Goal: Task Accomplishment & Management: Manage account settings

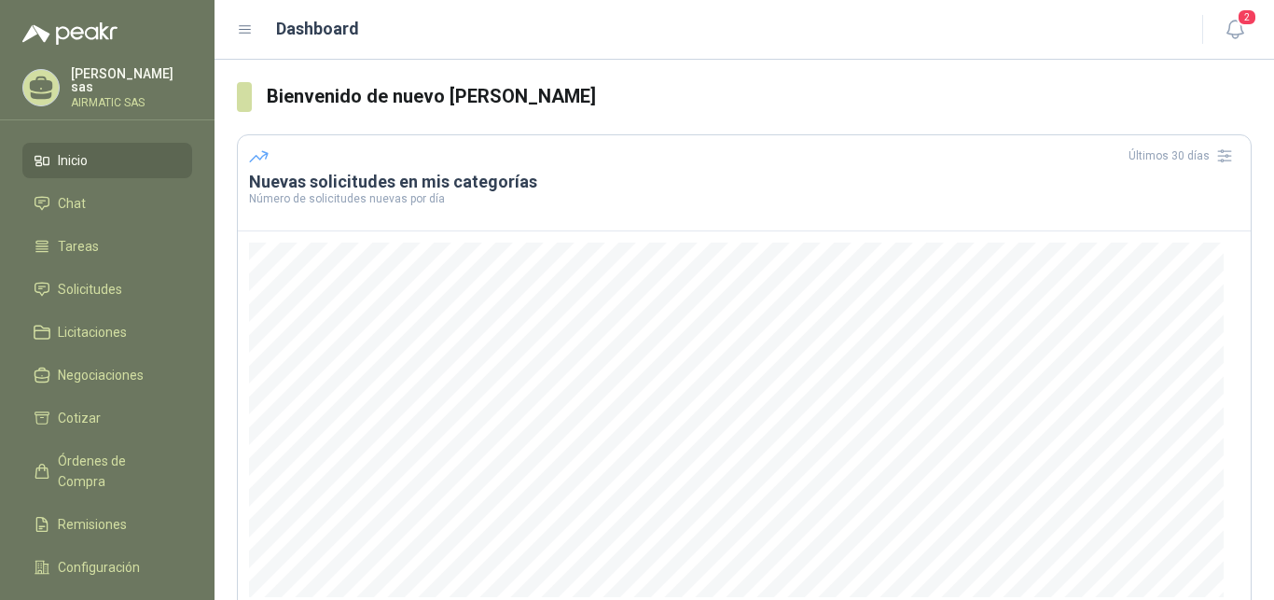
click at [143, 68] on div "Carolina García sas AIRMATIC SAS" at bounding box center [107, 87] width 170 height 41
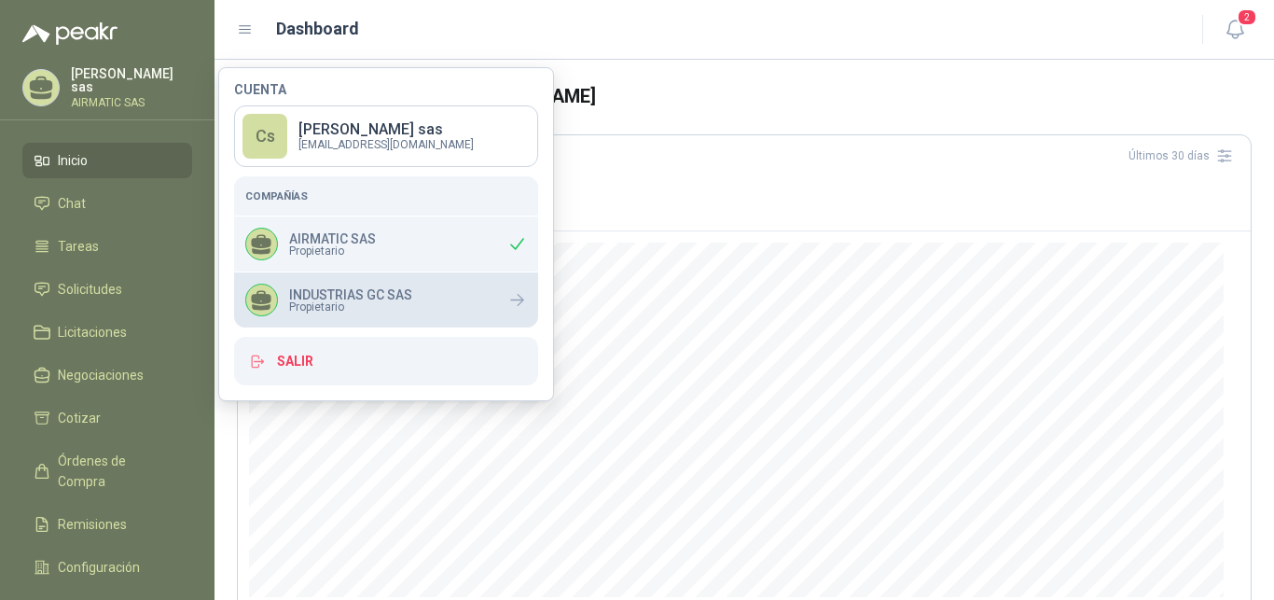
click at [340, 299] on p "INDUSTRIAS GC SAS" at bounding box center [350, 294] width 123 height 13
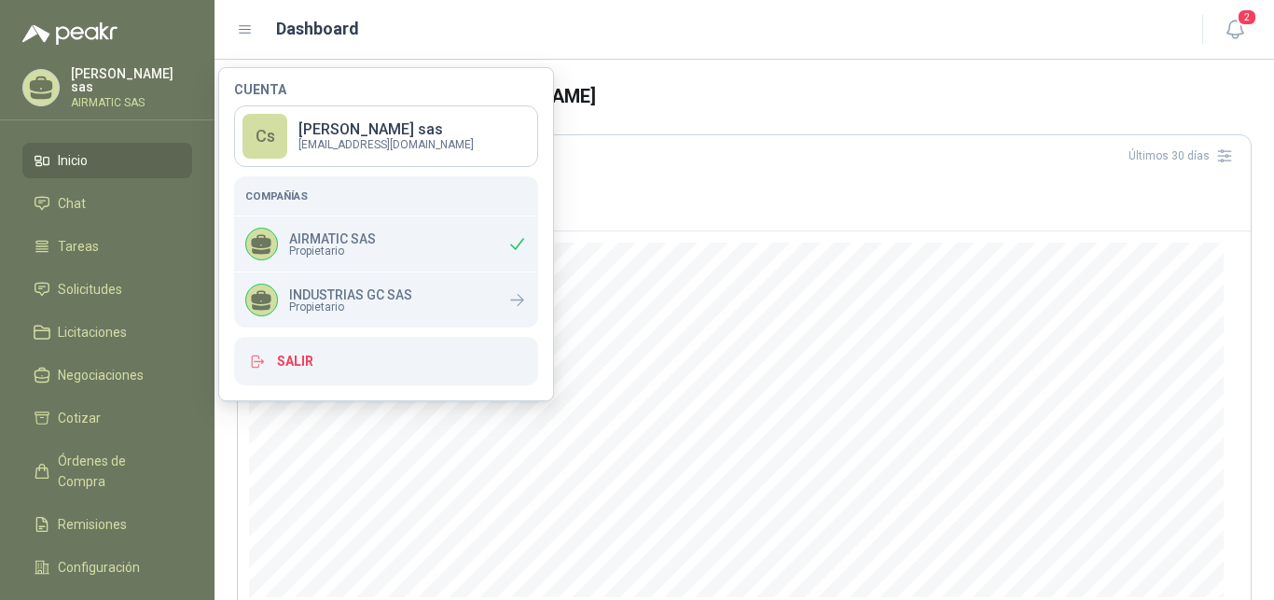
click at [104, 101] on div "Carolina García sas AIRMATIC SAS" at bounding box center [107, 87] width 170 height 41
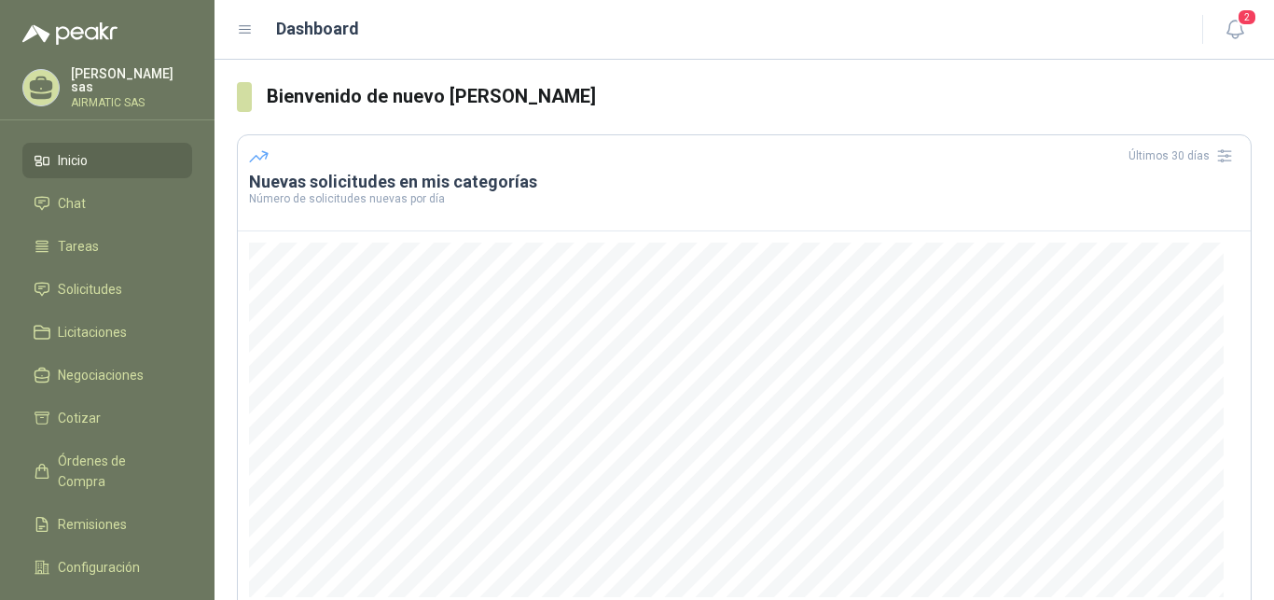
click at [104, 97] on p "AIRMATIC SAS" at bounding box center [131, 102] width 121 height 11
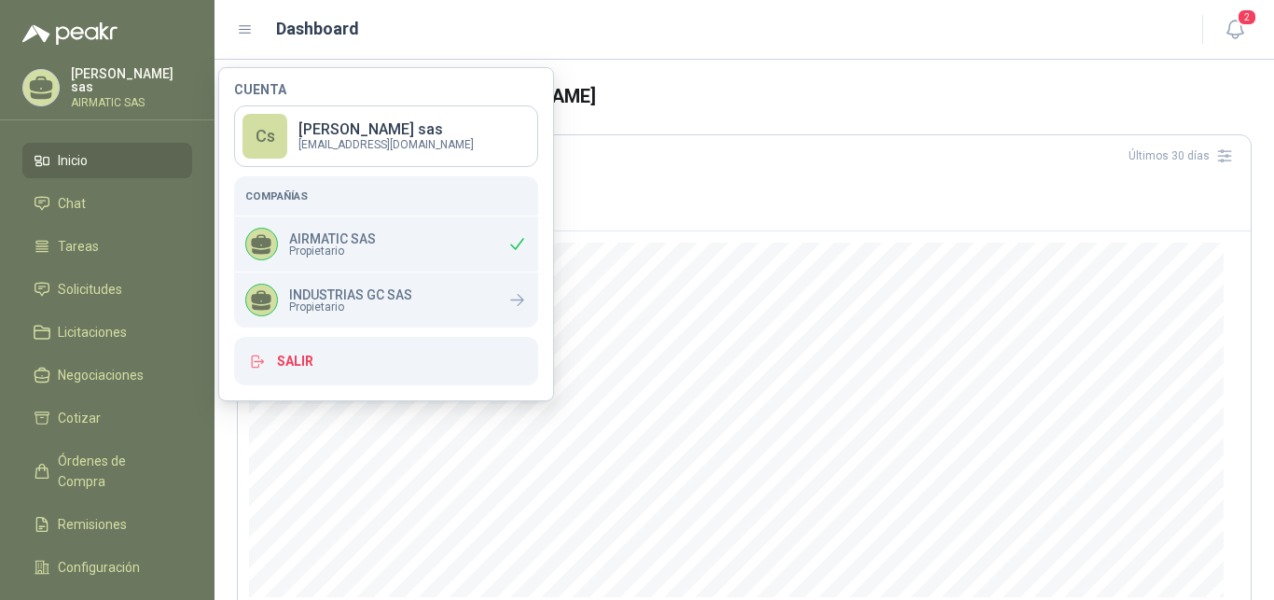
click at [372, 239] on p "AIRMATIC SAS" at bounding box center [332, 238] width 87 height 13
click at [288, 261] on div "AIRMATIC SAS Propietario" at bounding box center [386, 243] width 304 height 55
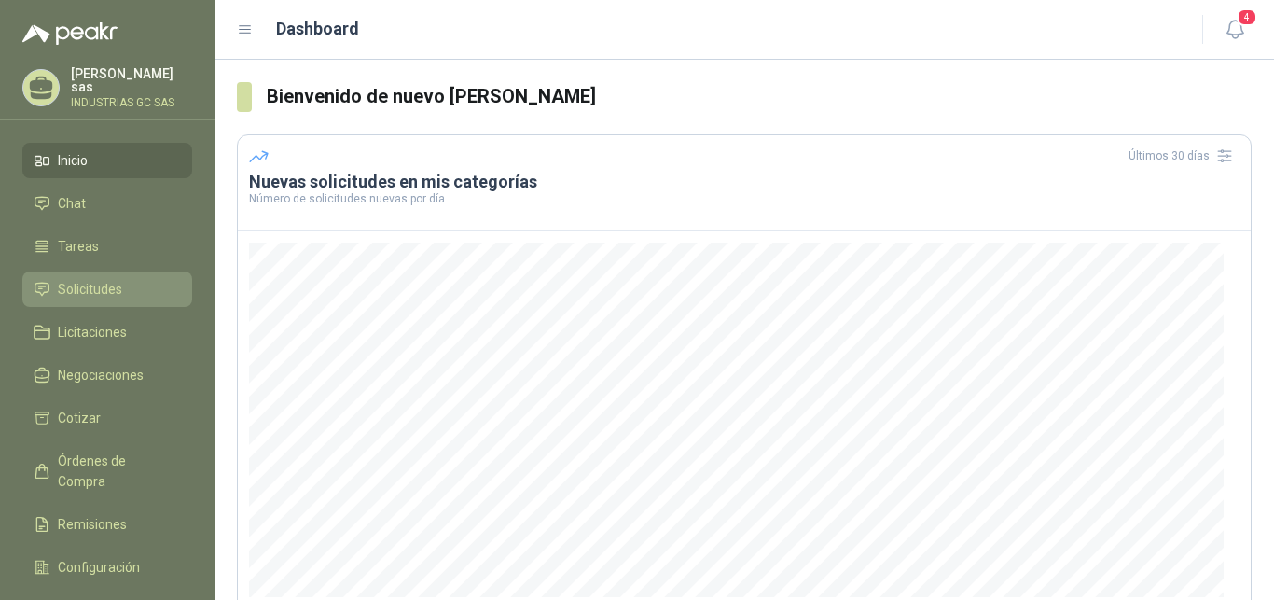
click at [102, 284] on span "Solicitudes" at bounding box center [90, 289] width 64 height 21
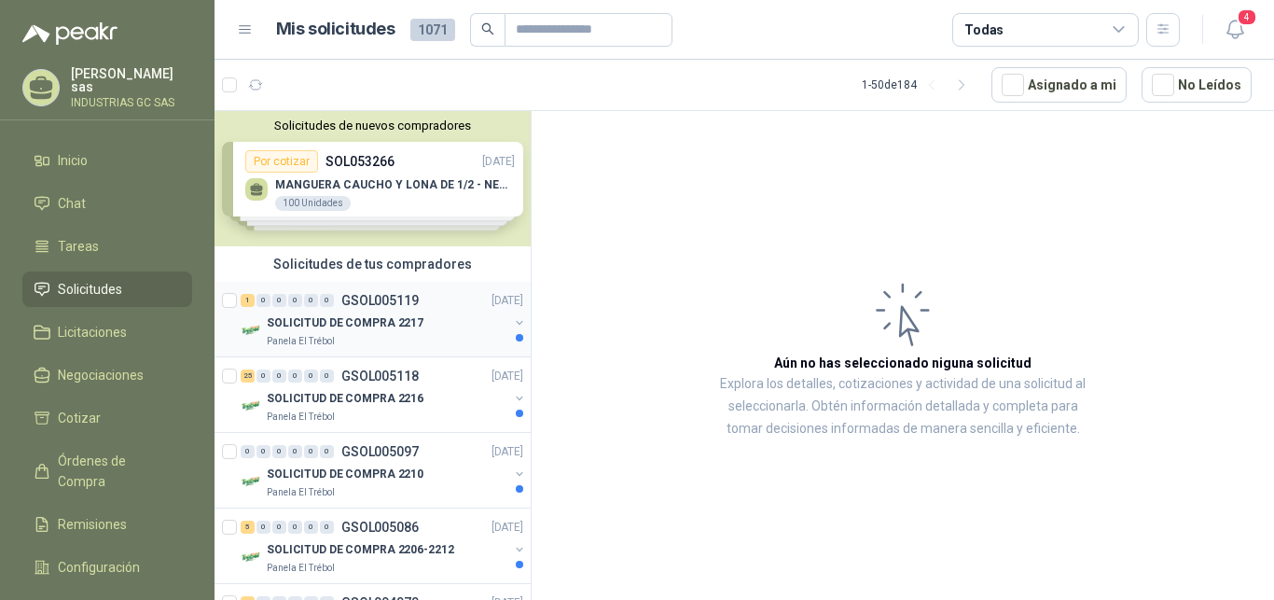
click at [391, 295] on p "GSOL005119" at bounding box center [379, 300] width 77 height 13
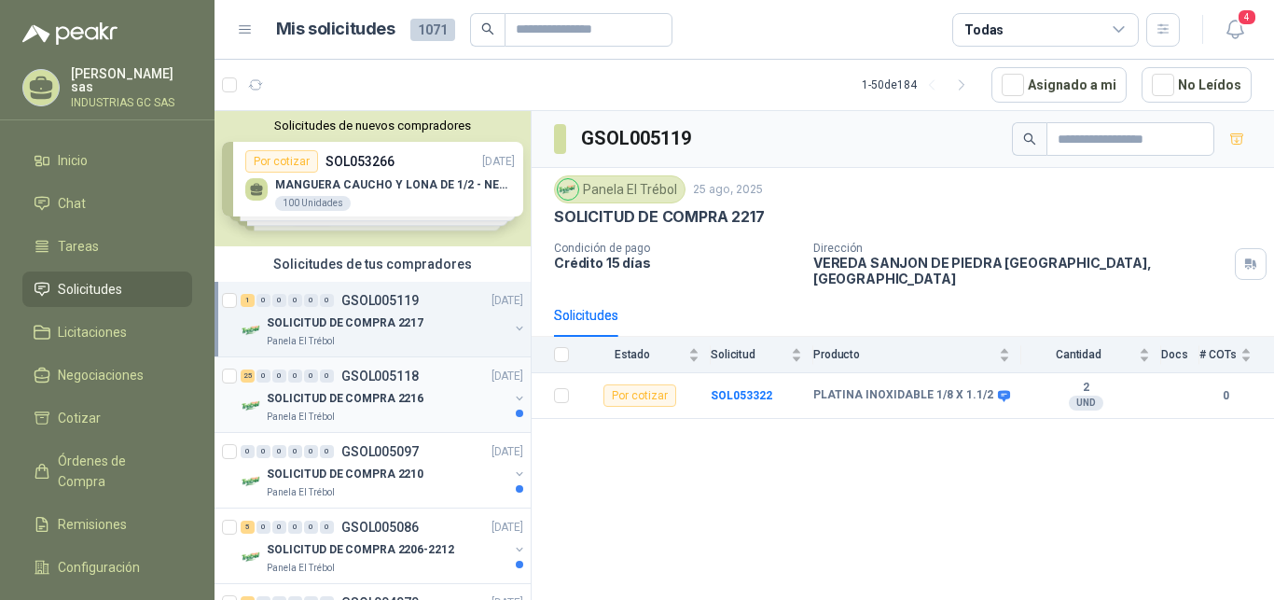
click at [368, 365] on div "25 0 0 0 0 0 GSOL005118 [DATE]" at bounding box center [384, 376] width 286 height 22
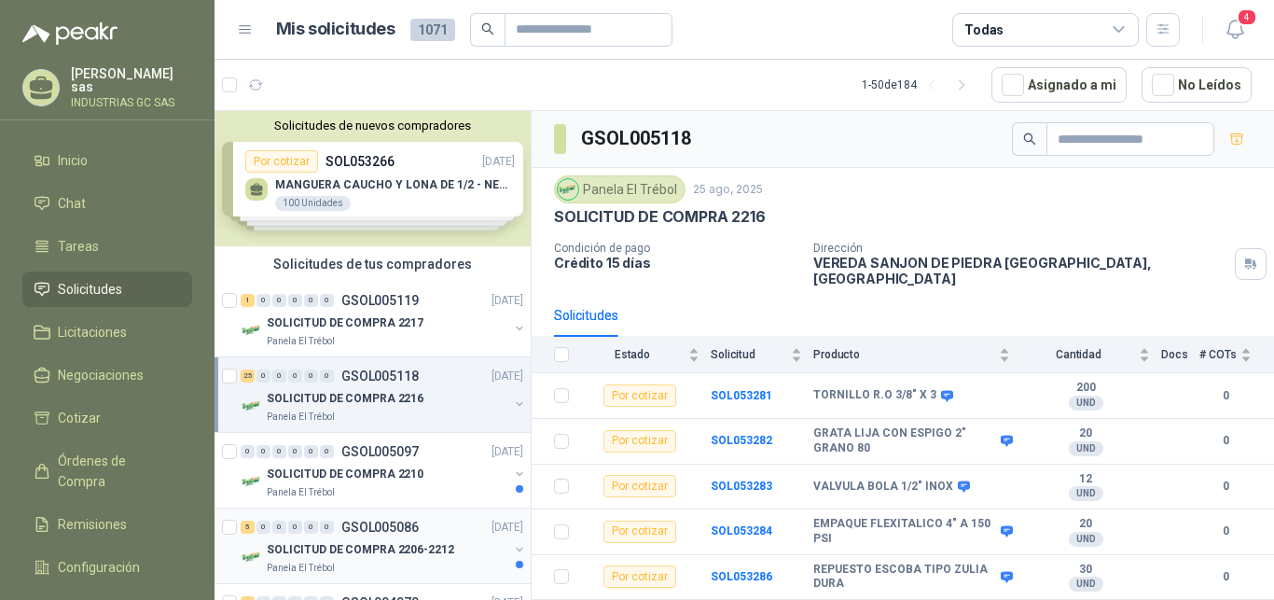
scroll to position [95, 0]
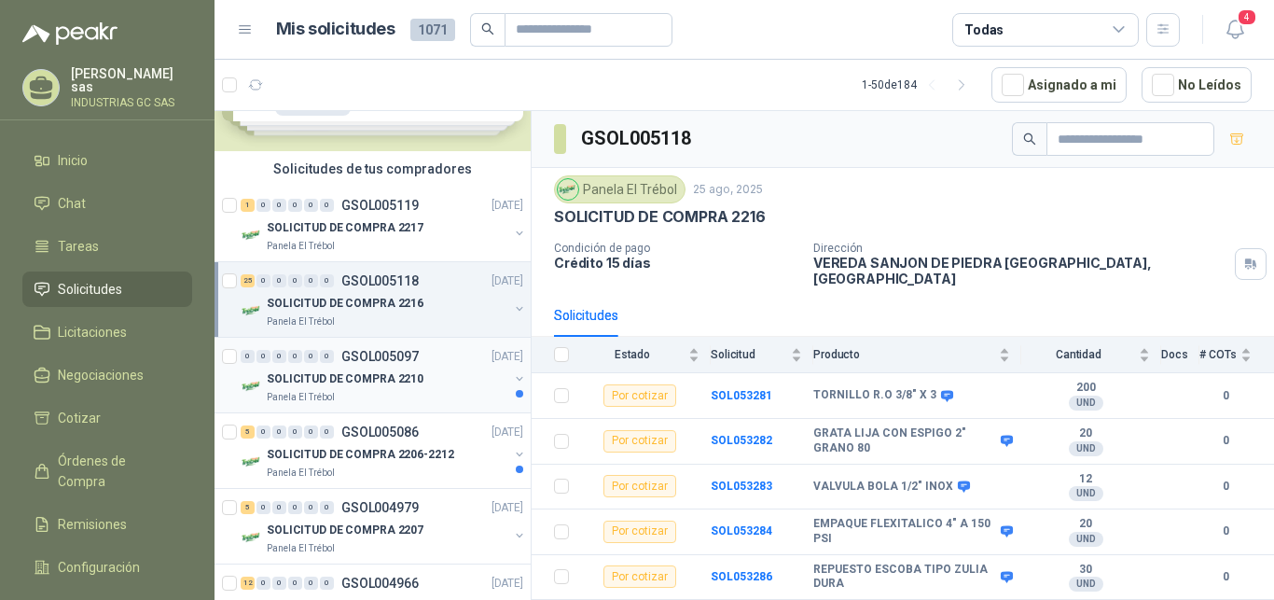
click at [470, 396] on div "Panela El Trébol" at bounding box center [388, 397] width 242 height 15
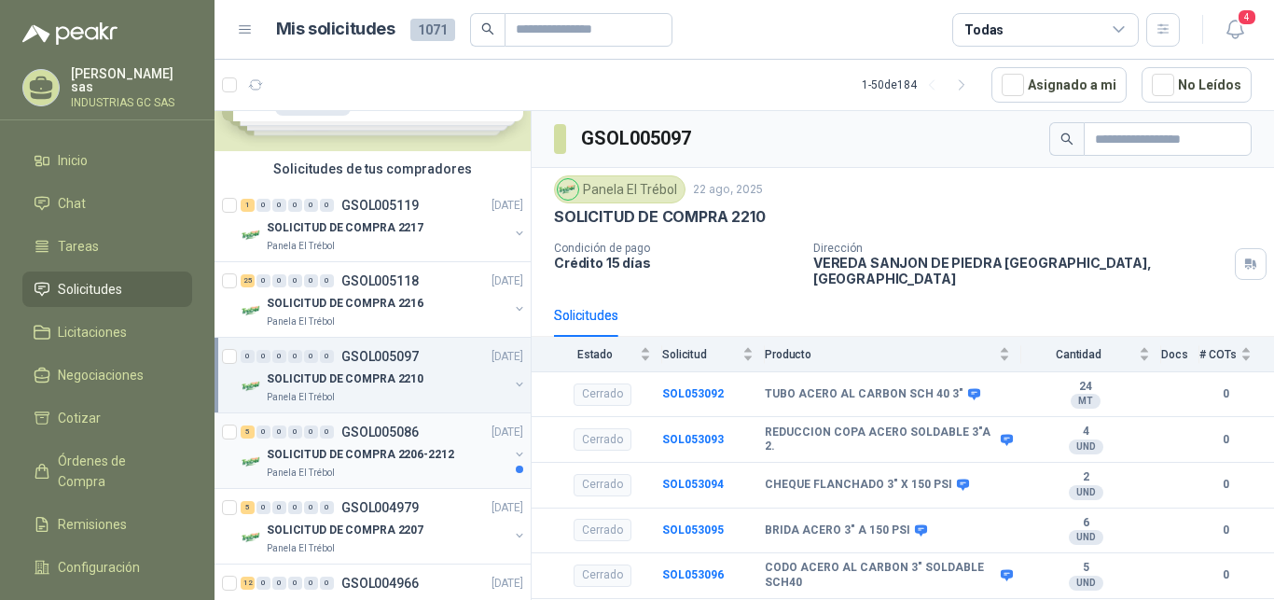
click at [427, 459] on p "SOLICITUD DE COMPRA 2206-2212" at bounding box center [361, 455] width 188 height 18
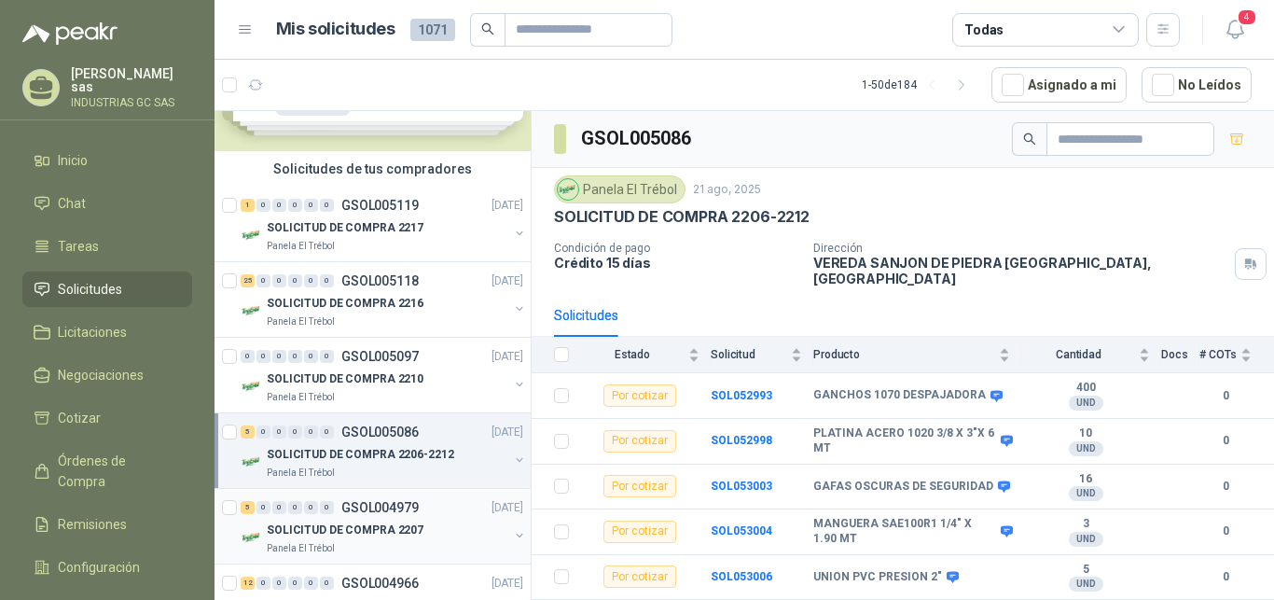
click at [452, 521] on div "SOLICITUD DE COMPRA 2207" at bounding box center [388, 530] width 242 height 22
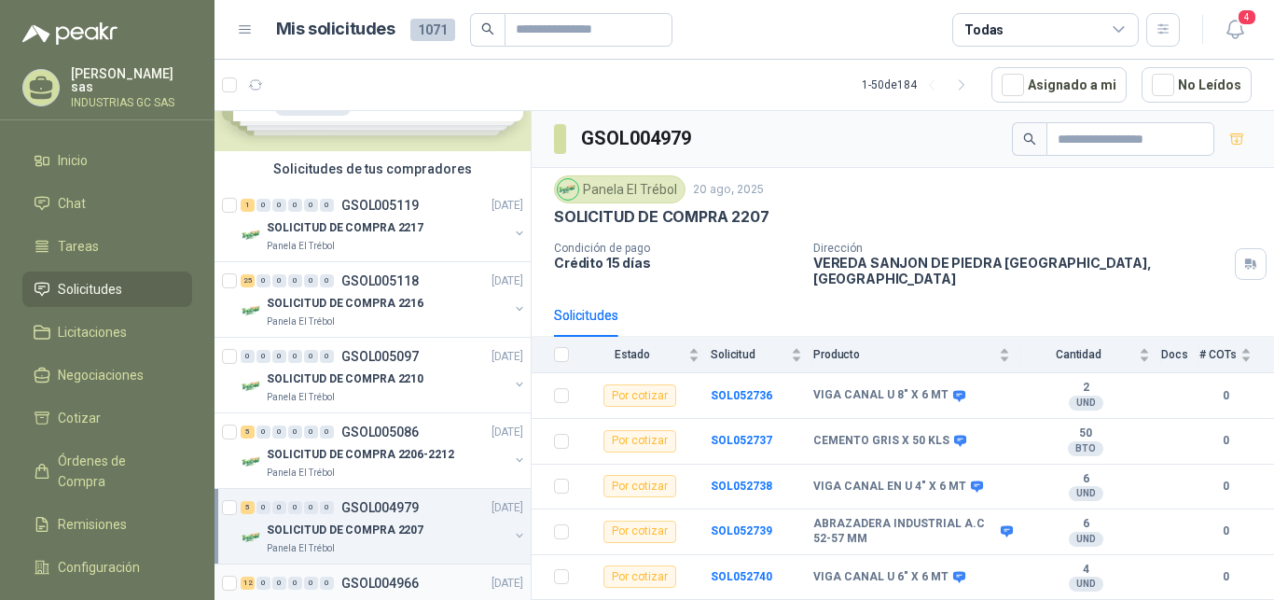
click at [492, 579] on p "[DATE]" at bounding box center [508, 584] width 32 height 18
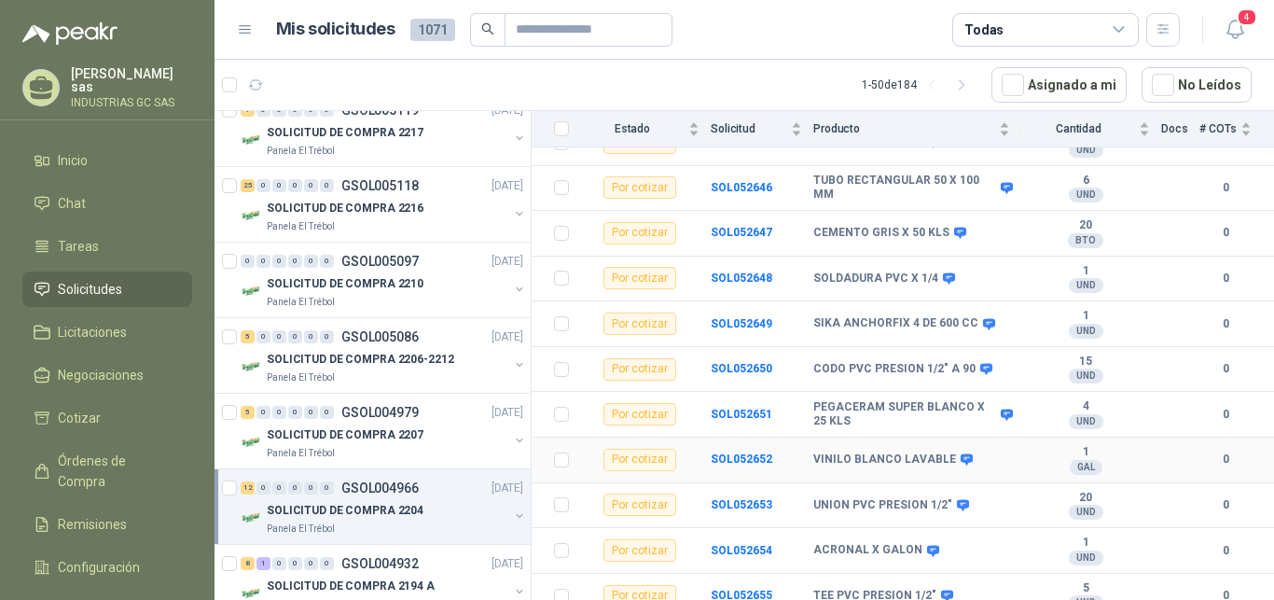
scroll to position [301, 0]
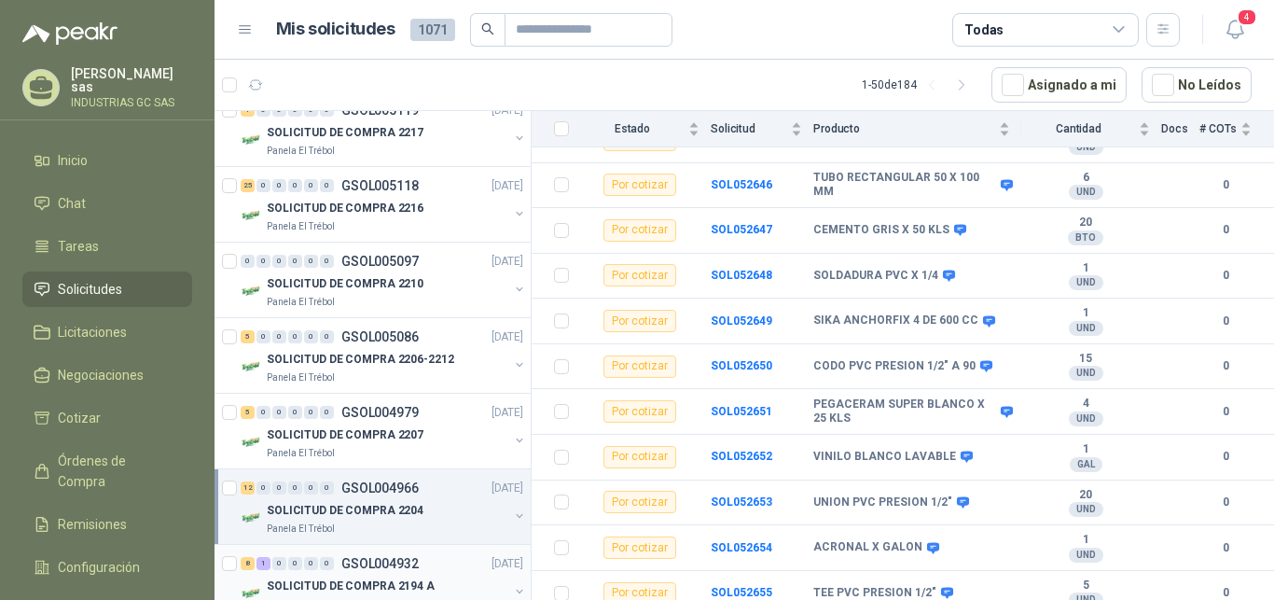
click at [443, 560] on div "8 1 0 0 0 0 GSOL004932 [DATE]" at bounding box center [384, 563] width 286 height 22
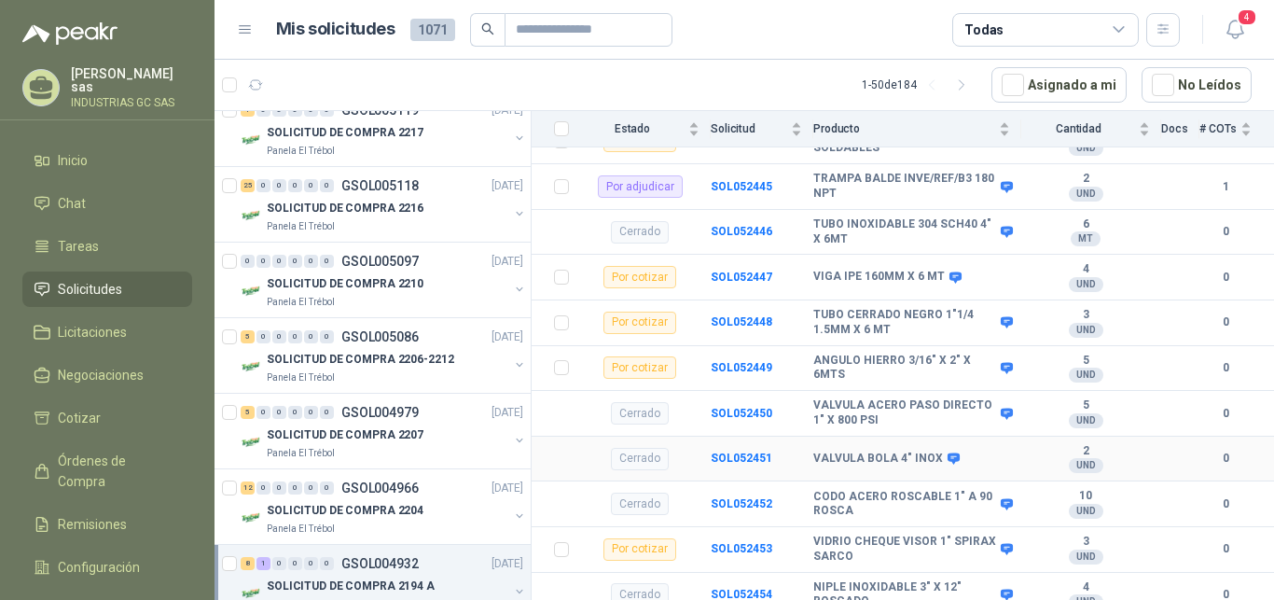
scroll to position [567, 0]
